Goal: Find specific page/section: Find specific page/section

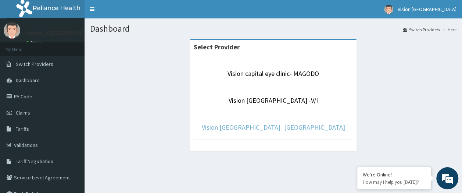
click at [304, 130] on link "Vision Capital Eye hospital- Ajao Estate" at bounding box center [273, 127] width 143 height 8
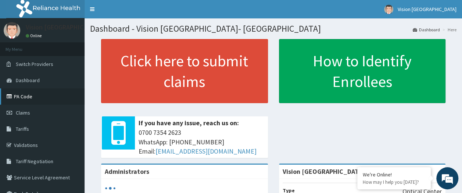
click at [20, 96] on link "PA Code" at bounding box center [42, 96] width 85 height 16
